Goal: Information Seeking & Learning: Learn about a topic

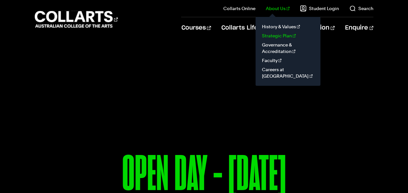
click at [281, 37] on link "Strategic Plan" at bounding box center [288, 35] width 55 height 9
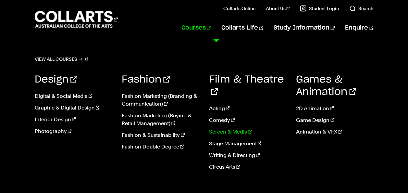
click at [229, 128] on link "Screen & Media" at bounding box center [247, 132] width 77 height 8
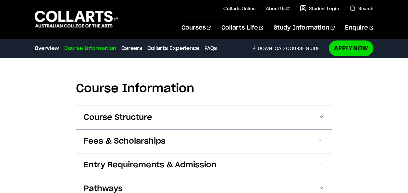
scroll to position [617, 0]
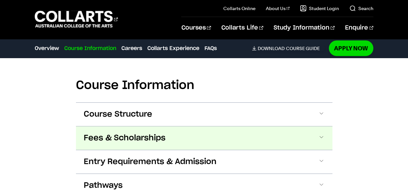
click at [264, 143] on button "Fees & Scholarships" at bounding box center [204, 137] width 257 height 23
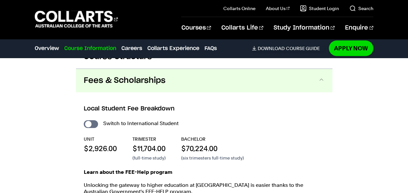
scroll to position [684, 0]
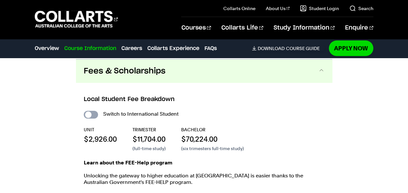
click at [95, 112] on input "International Student" at bounding box center [91, 115] width 14 height 8
checkbox input "true"
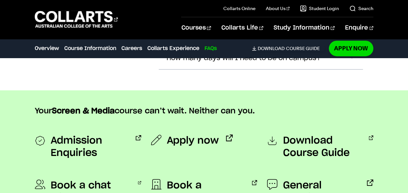
scroll to position [2573, 0]
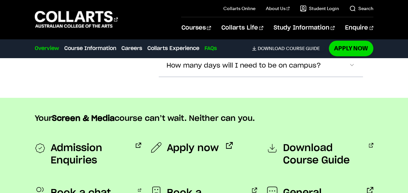
drag, startPoint x: 410, startPoint y: 165, endPoint x: 51, endPoint y: 51, distance: 376.9
click at [51, 51] on link "Overview" at bounding box center [47, 48] width 24 height 8
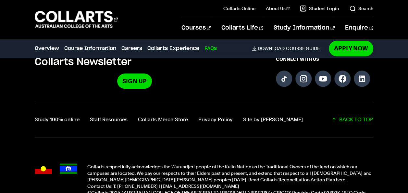
scroll to position [2832, 0]
